Goal: Task Accomplishment & Management: Complete application form

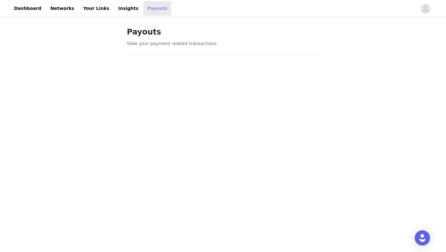
click at [145, 11] on link "Payouts" at bounding box center [157, 8] width 28 height 14
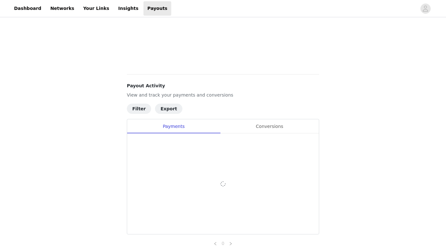
scroll to position [69, 0]
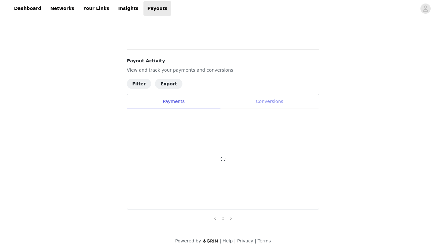
click at [259, 107] on div "Conversions" at bounding box center [269, 101] width 99 height 14
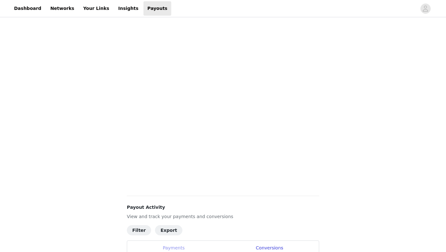
scroll to position [227, 0]
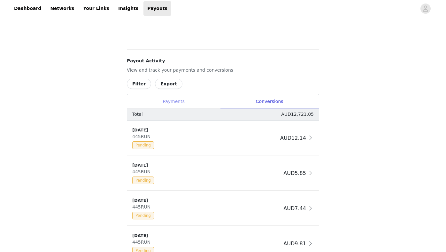
click at [175, 101] on div "Payments" at bounding box center [173, 101] width 93 height 14
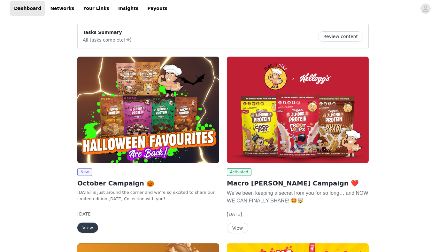
click at [87, 227] on button "View" at bounding box center [87, 227] width 21 height 10
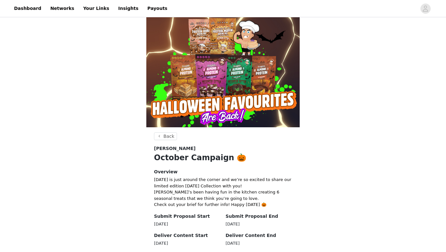
scroll to position [143, 0]
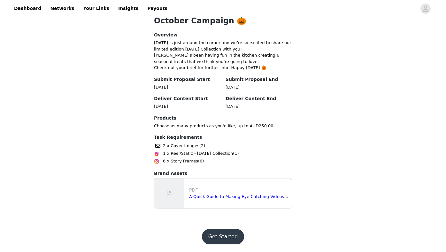
click at [219, 232] on button "Get Started" at bounding box center [223, 236] width 42 height 15
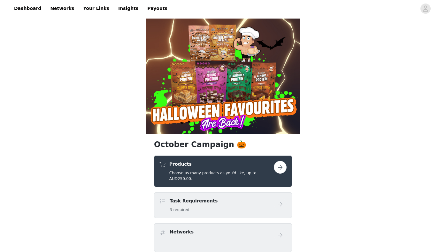
scroll to position [25, 0]
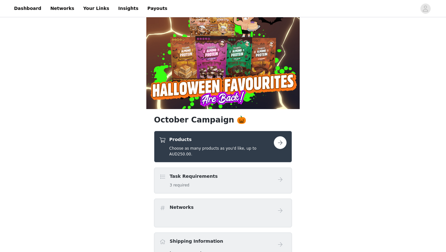
click at [282, 142] on button "button" at bounding box center [280, 142] width 13 height 13
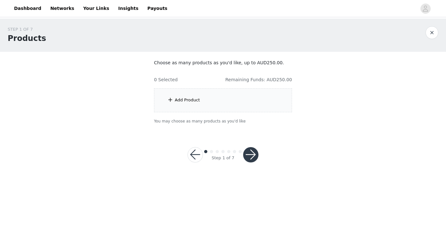
click at [242, 92] on div "Add Product" at bounding box center [223, 100] width 138 height 24
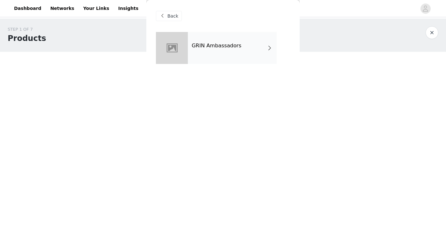
click at [213, 37] on div "GRIN Ambassadors" at bounding box center [232, 48] width 89 height 32
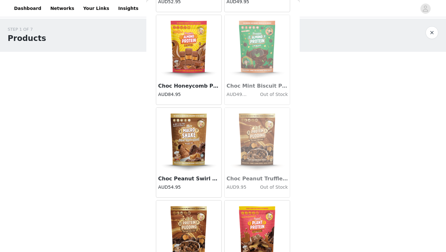
scroll to position [726, 0]
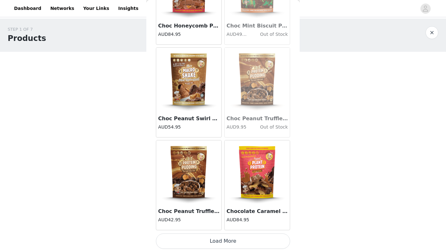
click at [219, 240] on button "Load More" at bounding box center [223, 240] width 134 height 15
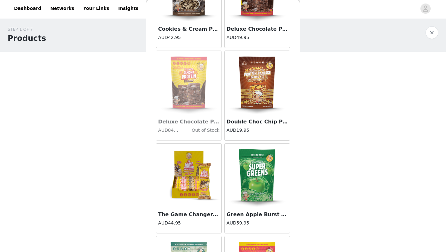
scroll to position [1647, 0]
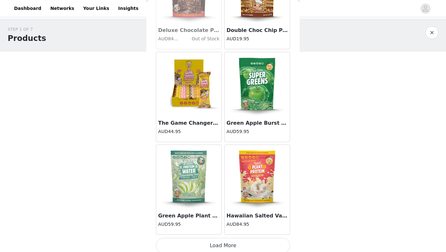
click at [196, 101] on img at bounding box center [189, 84] width 64 height 64
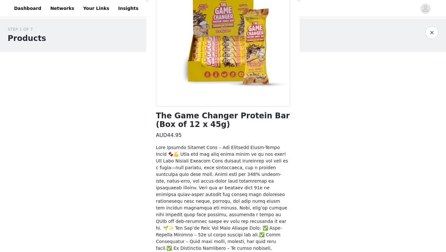
scroll to position [129, 0]
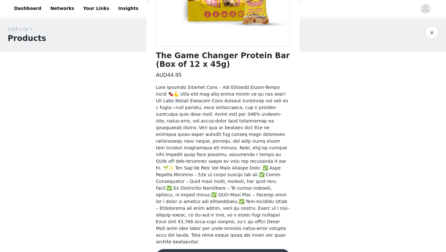
click at [249, 249] on button "Add Product" at bounding box center [223, 256] width 134 height 15
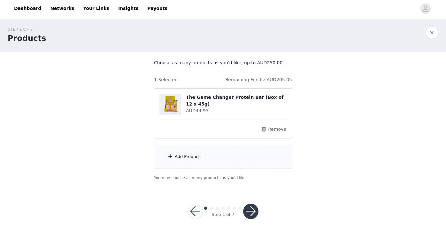
click at [186, 157] on div "Add Product" at bounding box center [187, 156] width 25 height 6
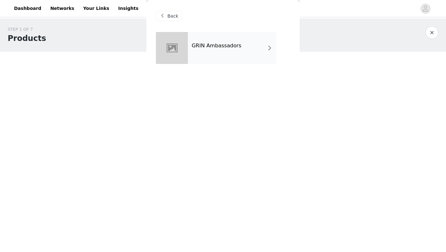
click at [206, 45] on h4 "GRIN Ambassadors" at bounding box center [217, 46] width 50 height 6
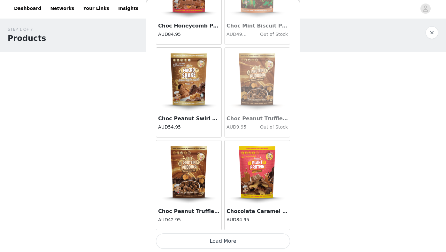
scroll to position [719, 0]
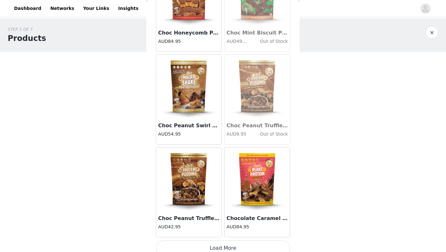
click at [226, 244] on button "Load More" at bounding box center [223, 247] width 134 height 15
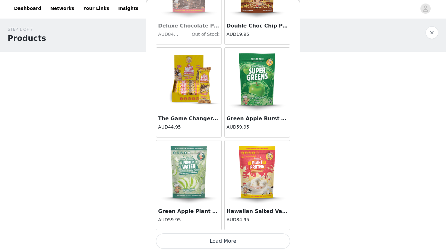
click at [226, 244] on button "Load More" at bounding box center [223, 240] width 134 height 15
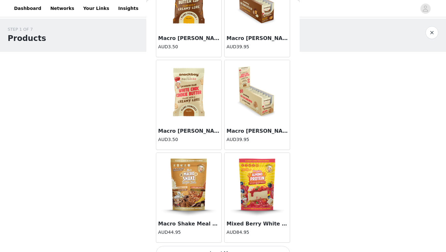
scroll to position [2578, 0]
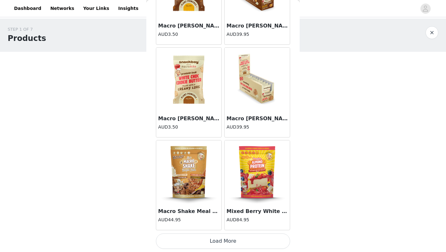
click at [223, 240] on button "Load More" at bounding box center [223, 240] width 134 height 15
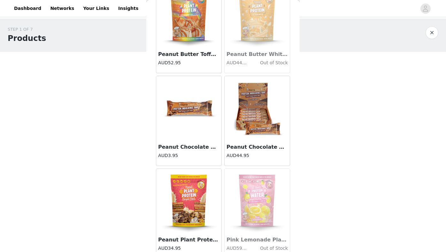
scroll to position [3504, 0]
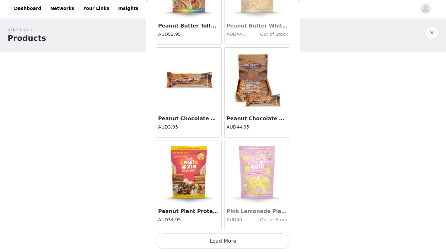
click at [222, 243] on button "Load More" at bounding box center [223, 240] width 134 height 15
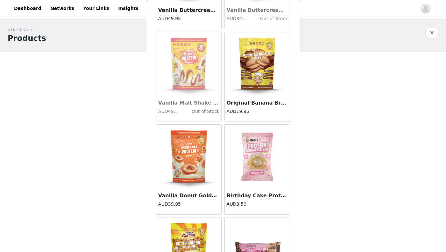
scroll to position [4260, 0]
click at [257, 77] on img at bounding box center [257, 64] width 64 height 64
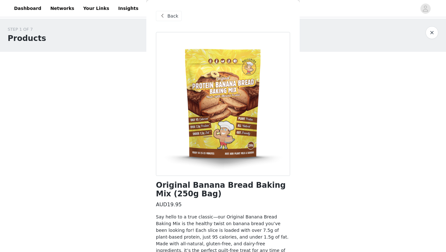
scroll to position [89, 0]
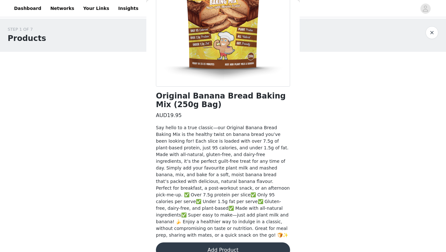
click at [226, 242] on button "Add Product" at bounding box center [223, 249] width 134 height 15
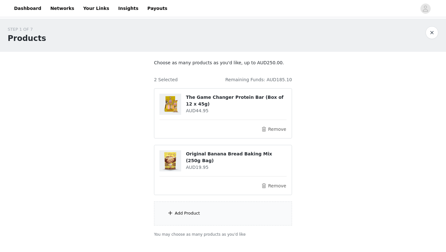
click at [213, 205] on div "Add Product" at bounding box center [223, 213] width 138 height 24
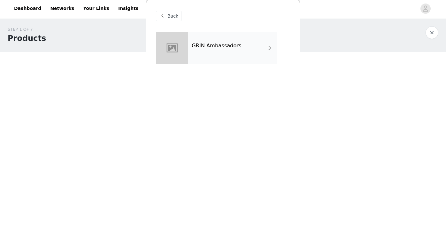
click at [217, 55] on div "GRIN Ambassadors" at bounding box center [232, 48] width 89 height 32
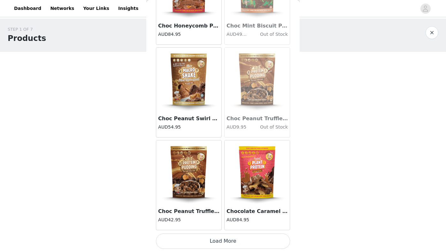
scroll to position [725, 0]
click at [216, 240] on button "Load More" at bounding box center [223, 240] width 134 height 15
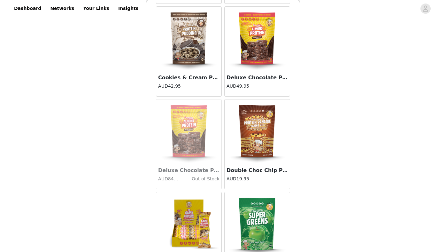
scroll to position [1612, 0]
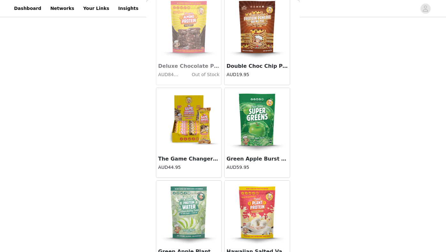
click at [253, 38] on img at bounding box center [257, 27] width 64 height 64
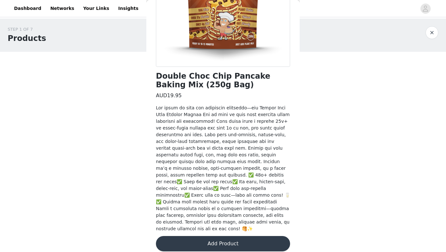
scroll to position [39, 0]
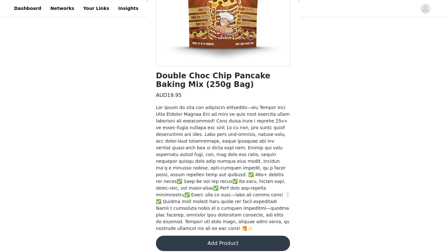
click at [208, 235] on button "Add Product" at bounding box center [223, 242] width 134 height 15
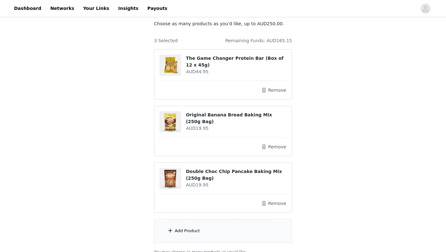
click at [192, 233] on div "Add Product" at bounding box center [187, 230] width 25 height 6
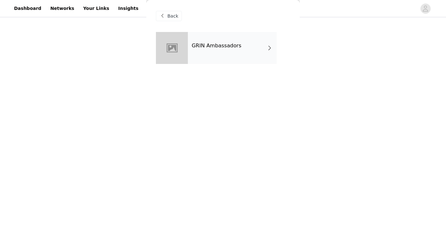
click at [205, 57] on div "GRIN Ambassadors" at bounding box center [232, 48] width 89 height 32
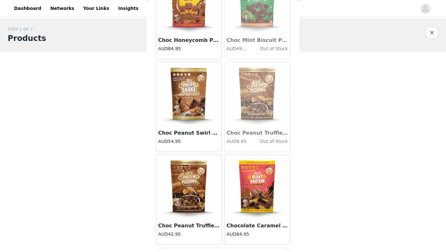
scroll to position [726, 0]
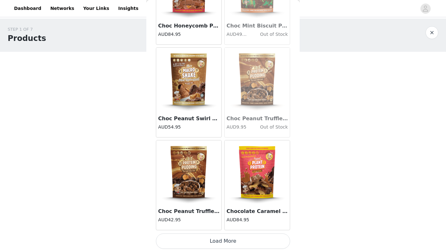
click at [209, 237] on button "Load More" at bounding box center [223, 240] width 134 height 15
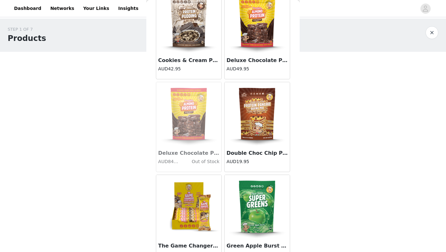
scroll to position [1652, 0]
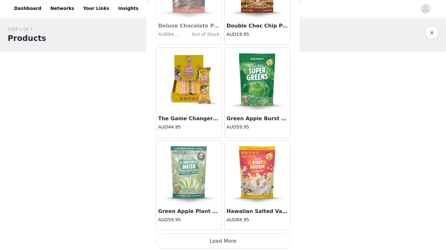
click at [225, 247] on button "Load More" at bounding box center [223, 240] width 134 height 15
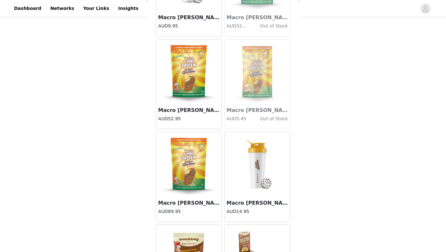
scroll to position [2578, 0]
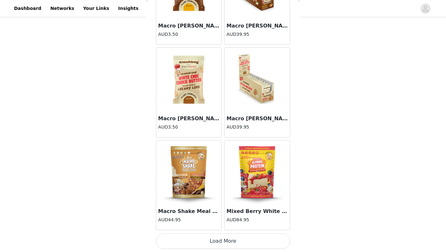
click at [215, 246] on button "Load More" at bounding box center [223, 240] width 134 height 15
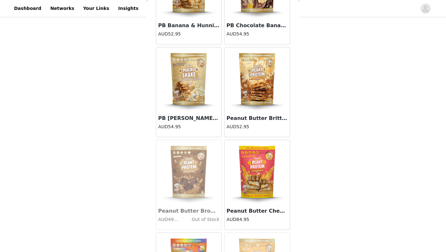
scroll to position [3504, 0]
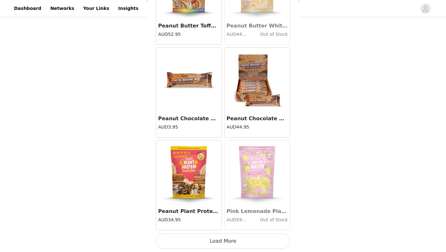
click at [222, 235] on button "Load More" at bounding box center [223, 240] width 134 height 15
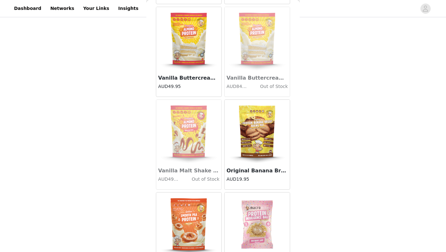
scroll to position [4430, 0]
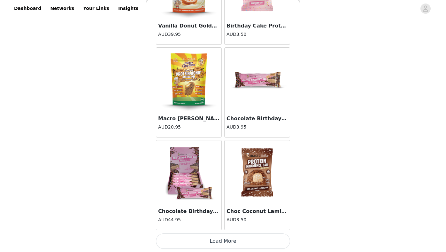
click at [228, 244] on button "Load More" at bounding box center [223, 240] width 134 height 15
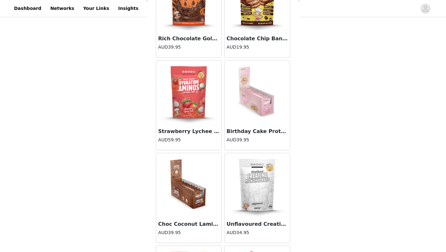
scroll to position [5356, 0]
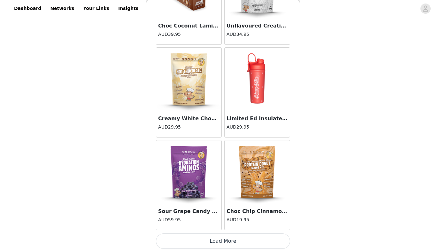
click at [219, 241] on button "Load More" at bounding box center [223, 240] width 134 height 15
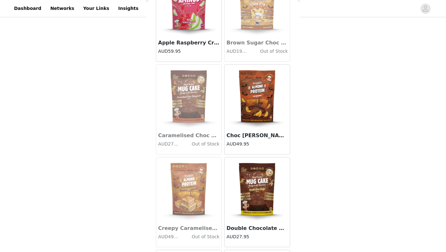
scroll to position [6283, 0]
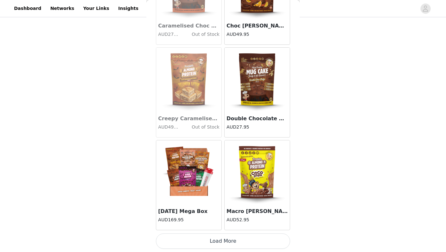
click at [230, 243] on button "Load More" at bounding box center [223, 240] width 134 height 15
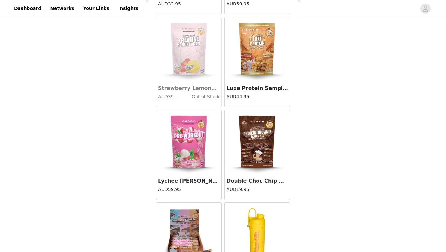
scroll to position [5661, 0]
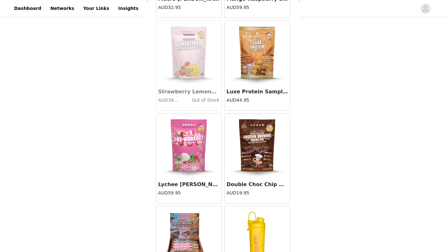
click at [255, 150] on img at bounding box center [257, 145] width 64 height 64
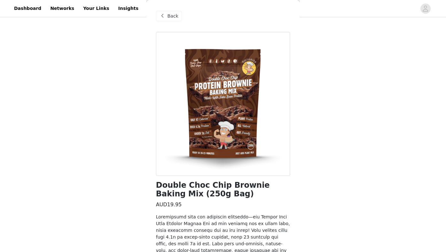
scroll to position [103, 0]
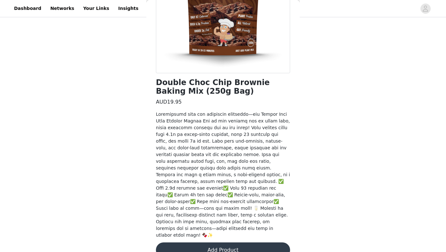
click at [228, 242] on button "Add Product" at bounding box center [223, 249] width 134 height 15
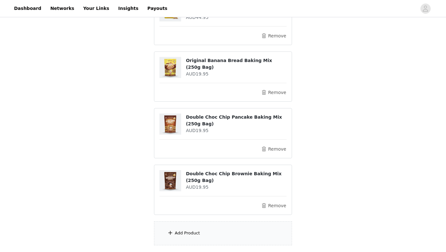
scroll to position [152, 0]
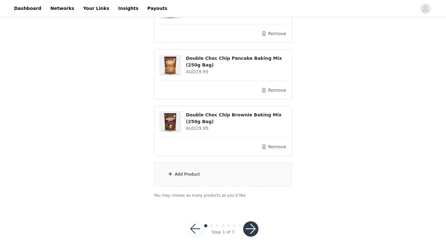
click at [219, 161] on section "Choose as many products as you'd like, up to AUD250.00. 4 Selected Remaining Fu…" at bounding box center [222, 53] width 153 height 306
click at [219, 170] on div "Add Product" at bounding box center [223, 174] width 138 height 24
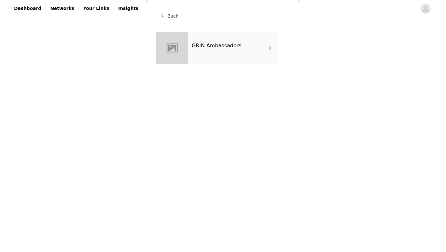
click at [210, 51] on div "GRIN Ambassadors" at bounding box center [232, 48] width 89 height 32
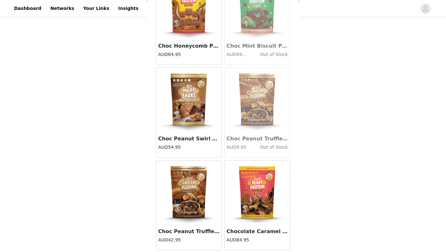
scroll to position [726, 0]
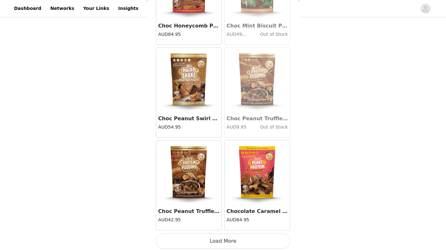
click at [217, 248] on button "Load More" at bounding box center [223, 240] width 134 height 15
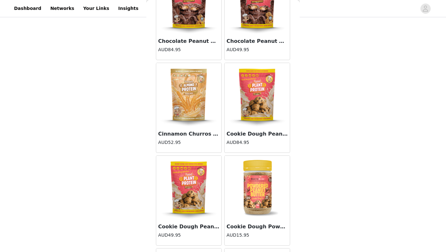
scroll to position [1267, 0]
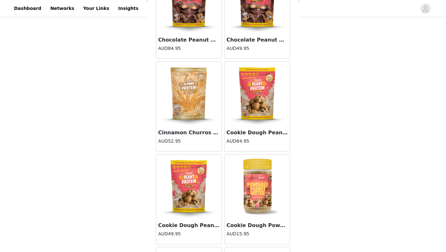
click at [197, 181] on img at bounding box center [189, 186] width 64 height 64
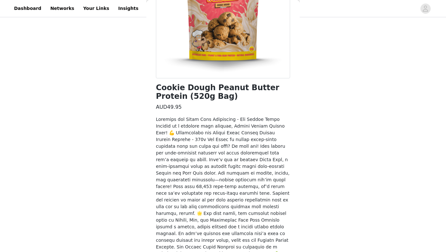
scroll to position [123, 0]
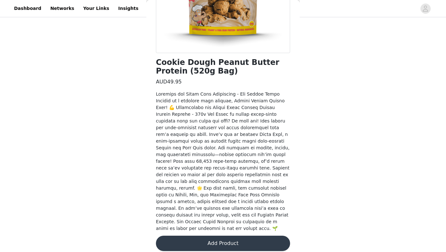
click at [240, 244] on button "Add Product" at bounding box center [223, 242] width 134 height 15
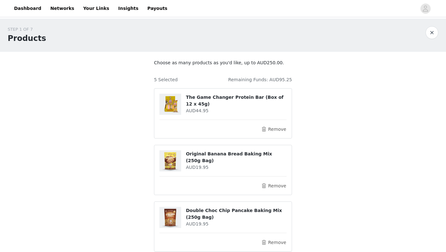
scroll to position [209, 0]
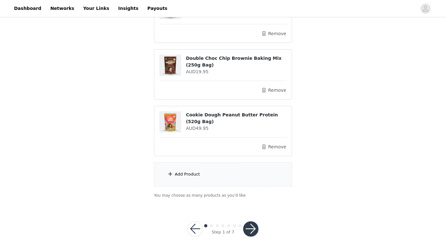
click at [237, 192] on section "Choose as many products as you'd like, up to AUD250.00. 5 Selected Remaining Fu…" at bounding box center [222, 24] width 153 height 363
click at [236, 166] on div "Add Product" at bounding box center [223, 174] width 138 height 24
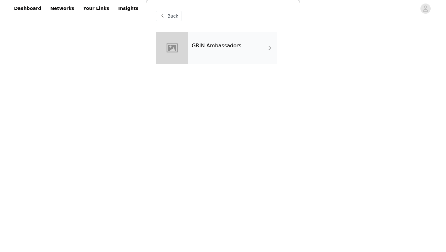
click at [225, 44] on h4 "GRIN Ambassadors" at bounding box center [217, 46] width 50 height 6
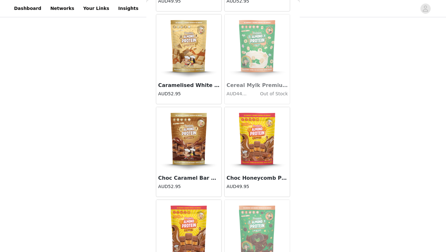
scroll to position [726, 0]
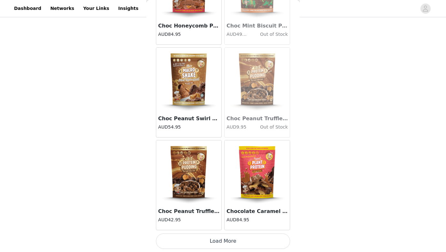
click at [199, 239] on button "Load More" at bounding box center [223, 240] width 134 height 15
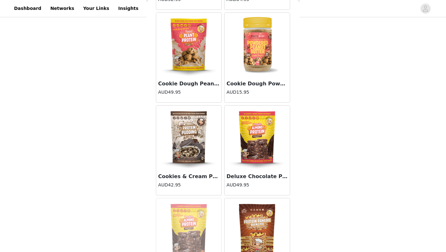
scroll to position [1652, 0]
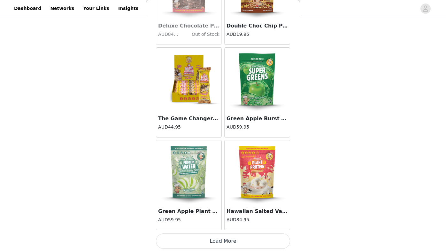
click at [214, 246] on button "Load More" at bounding box center [223, 240] width 134 height 15
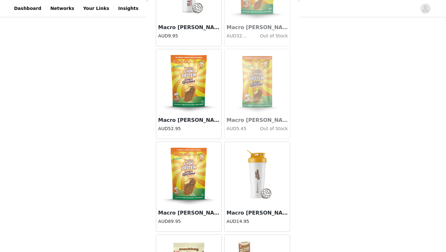
scroll to position [2271, 0]
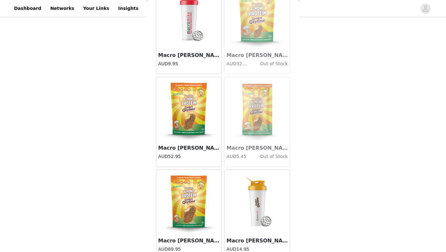
click at [184, 119] on img at bounding box center [189, 109] width 64 height 64
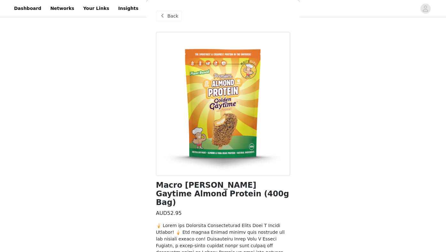
scroll to position [176, 0]
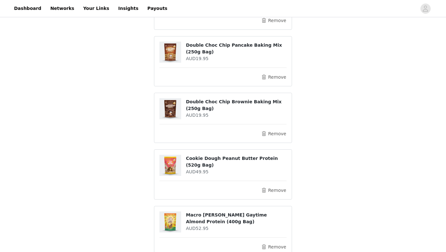
scroll to position [265, 0]
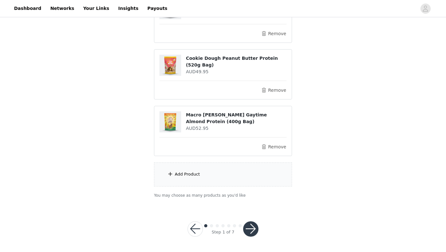
click at [220, 172] on div "Add Product" at bounding box center [223, 174] width 138 height 24
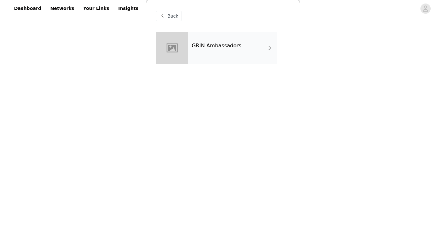
click at [220, 49] on div "GRIN Ambassadors" at bounding box center [232, 48] width 89 height 32
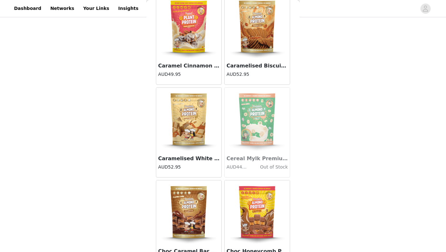
scroll to position [726, 0]
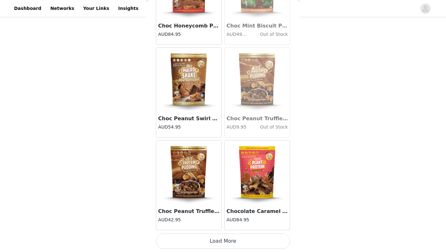
click at [212, 243] on button "Load More" at bounding box center [223, 240] width 134 height 15
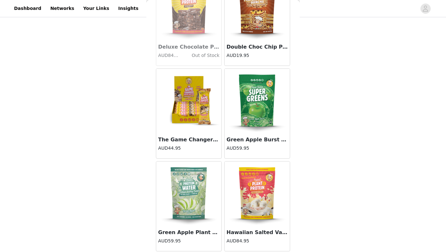
scroll to position [1652, 0]
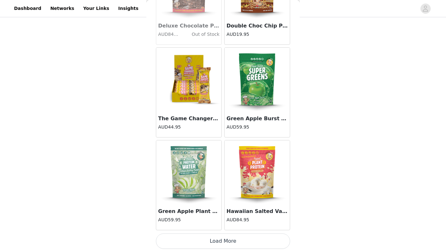
click at [230, 241] on button "Load More" at bounding box center [223, 240] width 134 height 15
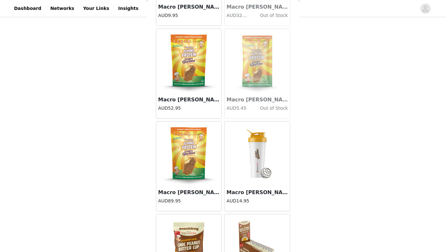
scroll to position [2578, 0]
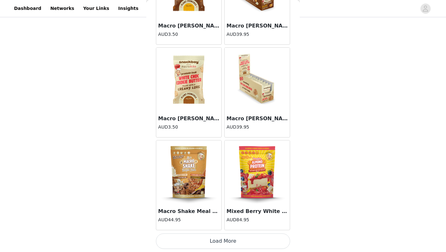
click at [212, 245] on button "Load More" at bounding box center [223, 240] width 134 height 15
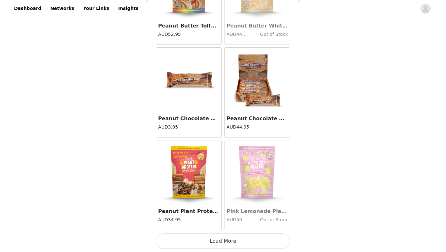
scroll to position [265, 0]
click at [232, 243] on button "Load More" at bounding box center [223, 240] width 134 height 15
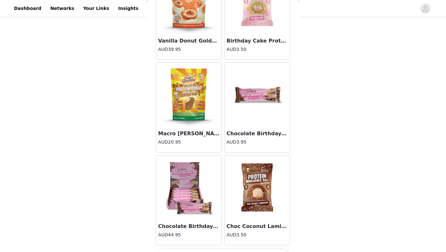
scroll to position [4430, 0]
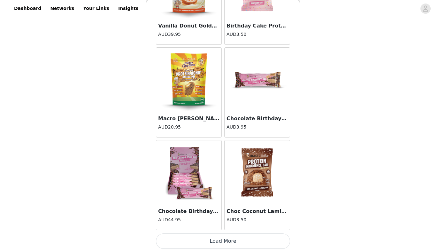
click at [243, 241] on button "Load More" at bounding box center [223, 240] width 134 height 15
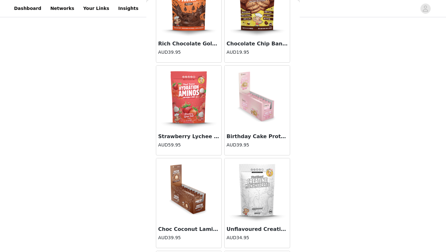
scroll to position [5220, 0]
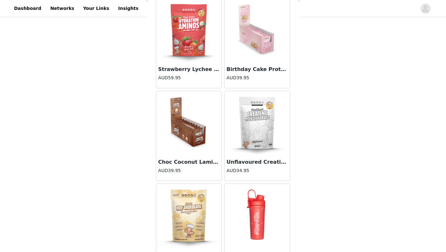
click at [181, 134] on img at bounding box center [189, 123] width 64 height 64
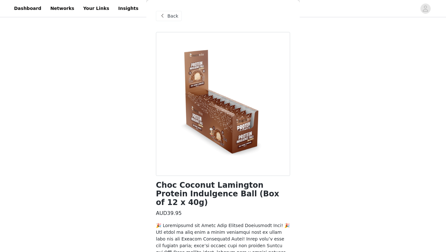
scroll to position [176, 0]
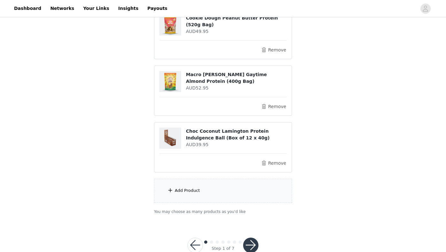
scroll to position [316, 0]
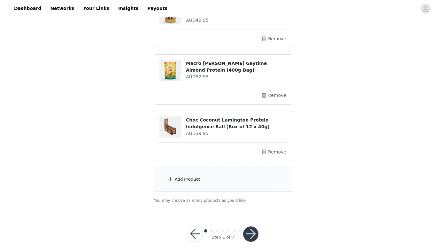
click at [243, 229] on div at bounding box center [250, 233] width 15 height 15
click at [248, 231] on button "button" at bounding box center [250, 233] width 15 height 15
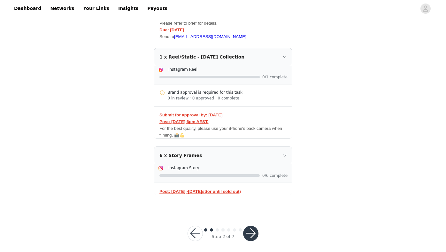
scroll to position [180, 0]
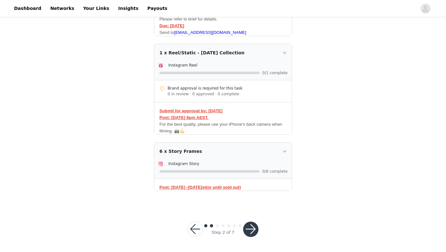
click at [251, 229] on button "button" at bounding box center [250, 228] width 15 height 15
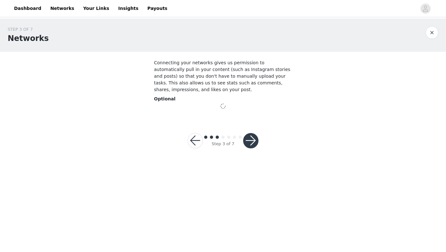
click at [254, 142] on button "button" at bounding box center [250, 140] width 15 height 15
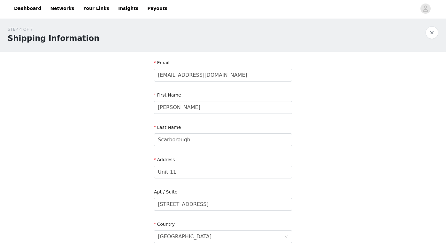
scroll to position [184, 0]
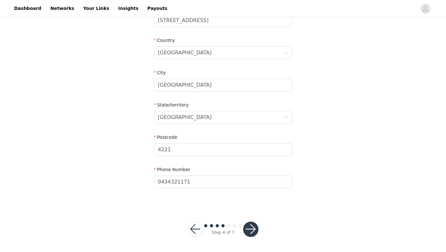
click at [251, 229] on button "button" at bounding box center [250, 228] width 15 height 15
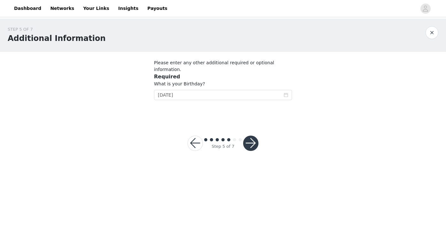
click at [250, 135] on button "button" at bounding box center [250, 142] width 15 height 15
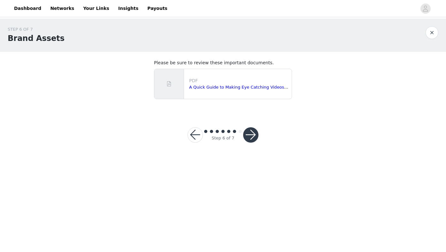
click at [252, 144] on div "Step 6 of 7" at bounding box center [223, 134] width 86 height 31
click at [252, 135] on button "button" at bounding box center [250, 134] width 15 height 15
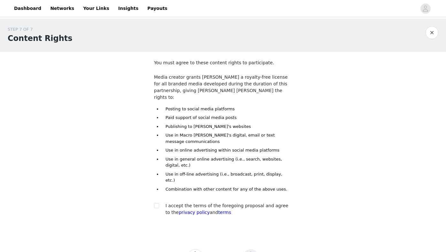
scroll to position [15, 0]
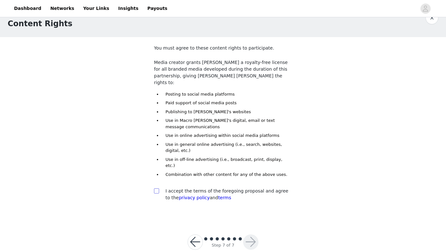
click at [156, 188] on input "checkbox" at bounding box center [156, 190] width 4 height 4
checkbox input "true"
click at [248, 234] on button "button" at bounding box center [250, 241] width 15 height 15
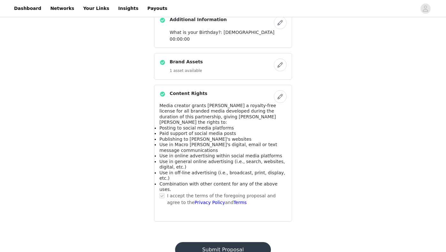
click at [238, 242] on button "Submit Proposal" at bounding box center [222, 249] width 95 height 15
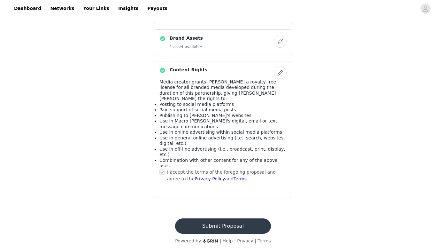
scroll to position [398, 0]
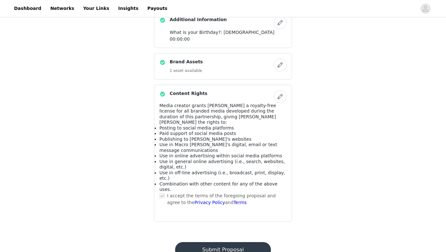
click at [233, 242] on button "Submit Proposal" at bounding box center [222, 249] width 95 height 15
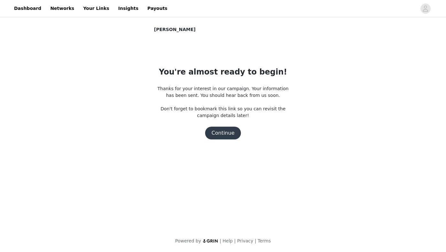
scroll to position [0, 0]
click at [222, 136] on button "Continue" at bounding box center [223, 132] width 36 height 13
click at [143, 8] on link "Payouts" at bounding box center [157, 8] width 28 height 14
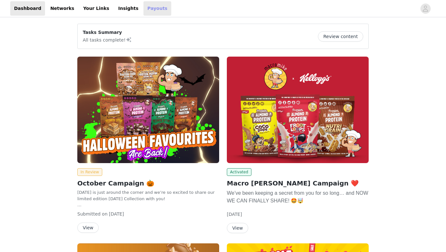
click at [143, 10] on link "Payouts" at bounding box center [157, 8] width 28 height 14
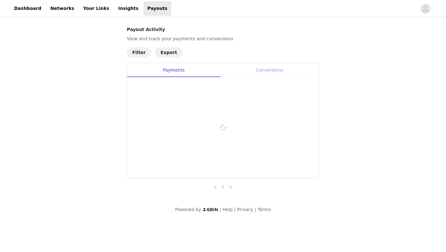
click at [276, 75] on div "Conversions" at bounding box center [269, 70] width 99 height 14
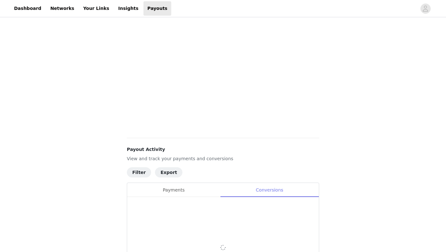
scroll to position [218, 0]
